Goal: Answer question/provide support

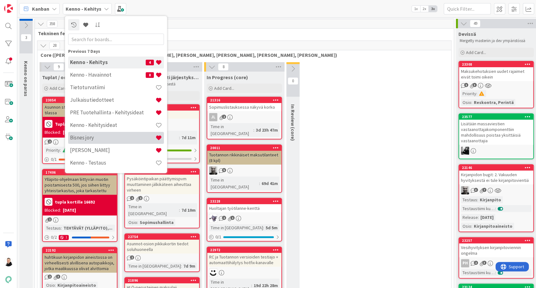
scroll to position [105, 0]
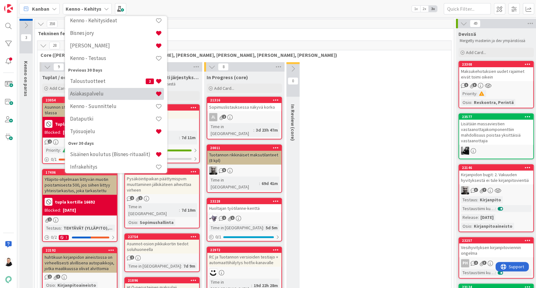
click at [88, 96] on h4 "Asiakaspalvelu" at bounding box center [112, 94] width 85 height 6
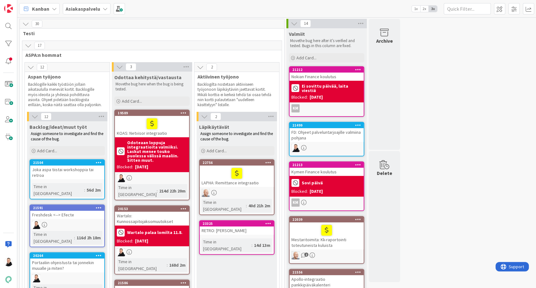
click at [134, 128] on div at bounding box center [152, 123] width 70 height 13
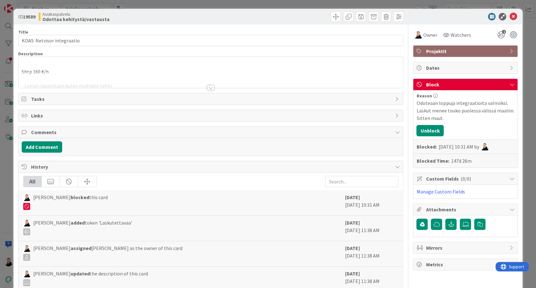
click at [204, 88] on div at bounding box center [210, 84] width 385 height 7
click at [207, 88] on div at bounding box center [210, 87] width 7 height 5
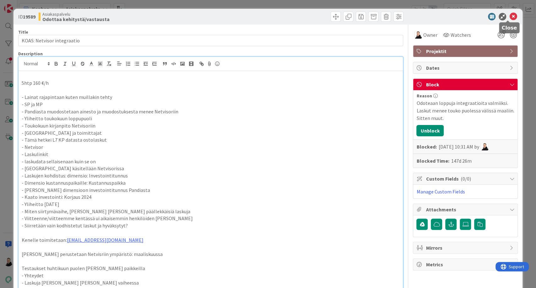
click at [509, 16] on icon at bounding box center [513, 17] width 8 height 8
